Goal: Task Accomplishment & Management: Manage account settings

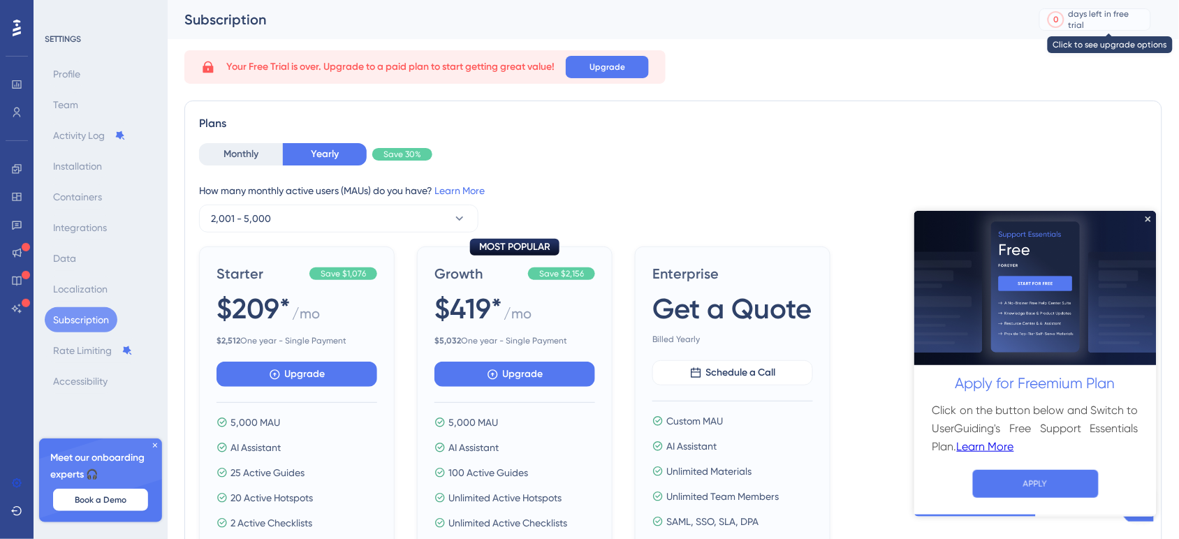
click at [1092, 21] on div "days left in free trial" at bounding box center [1108, 19] width 78 height 22
click at [1148, 217] on icon "Close Preview" at bounding box center [1148, 219] width 6 height 6
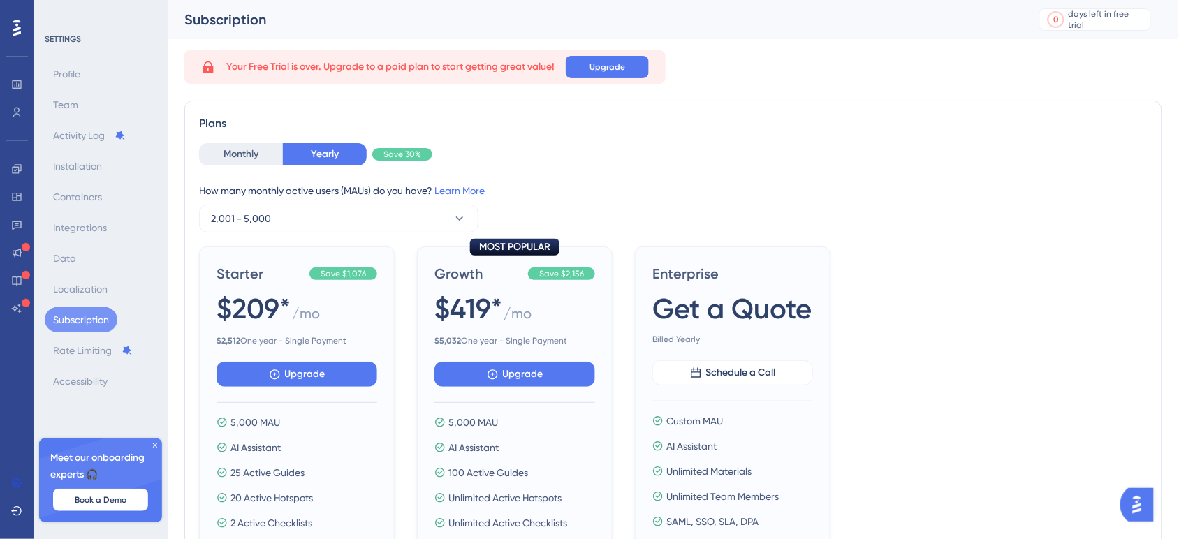
click at [1139, 502] on img "Open AI Assistant Launcher" at bounding box center [1136, 504] width 25 height 25
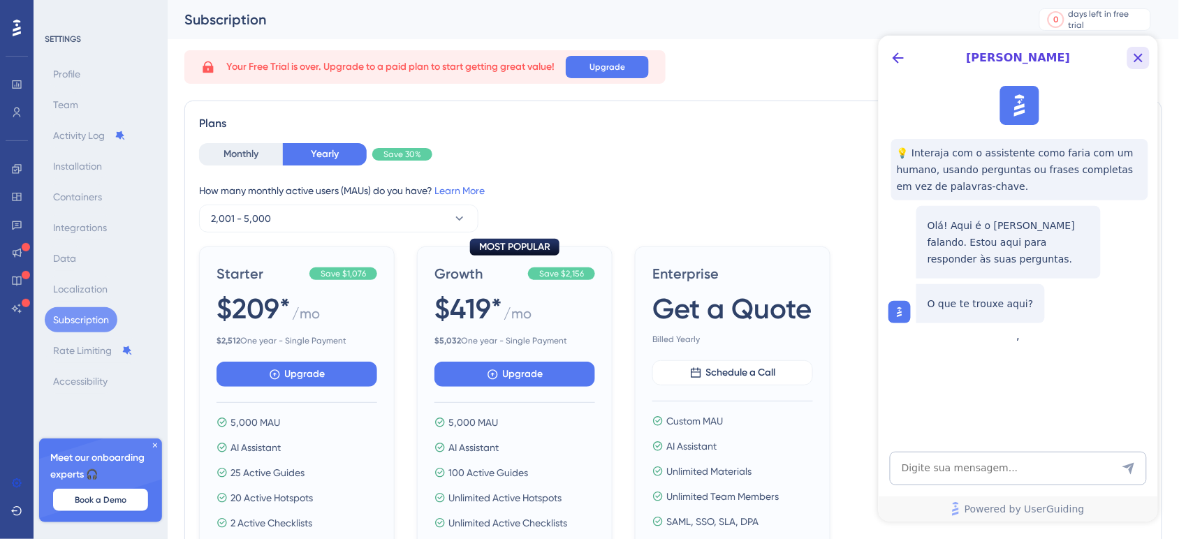
click at [1137, 54] on icon "Close Button" at bounding box center [1137, 57] width 17 height 17
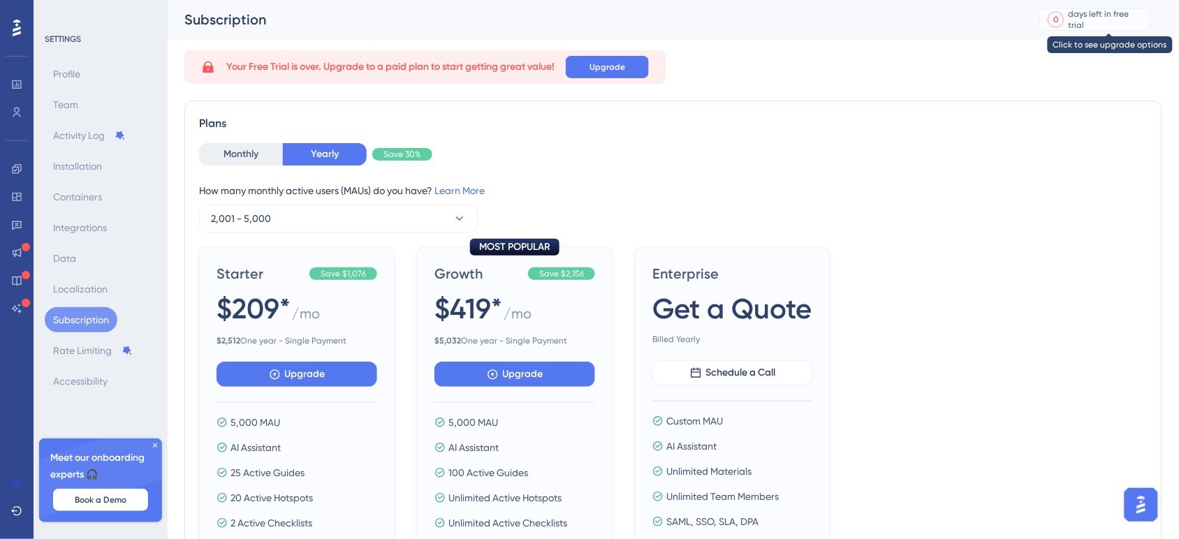
click at [1102, 14] on div "days left in free trial" at bounding box center [1108, 19] width 78 height 22
click at [1059, 17] on div "0" at bounding box center [1056, 19] width 6 height 11
click at [11, 512] on icon at bounding box center [16, 511] width 11 height 11
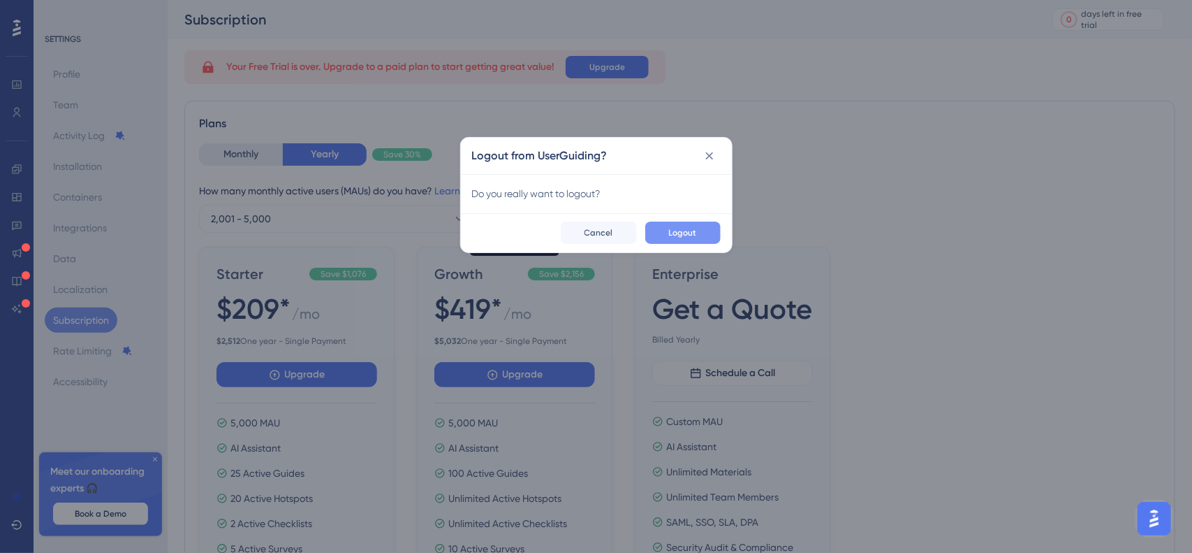
click at [687, 238] on button "Logout" at bounding box center [682, 232] width 75 height 22
